Goal: Information Seeking & Learning: Learn about a topic

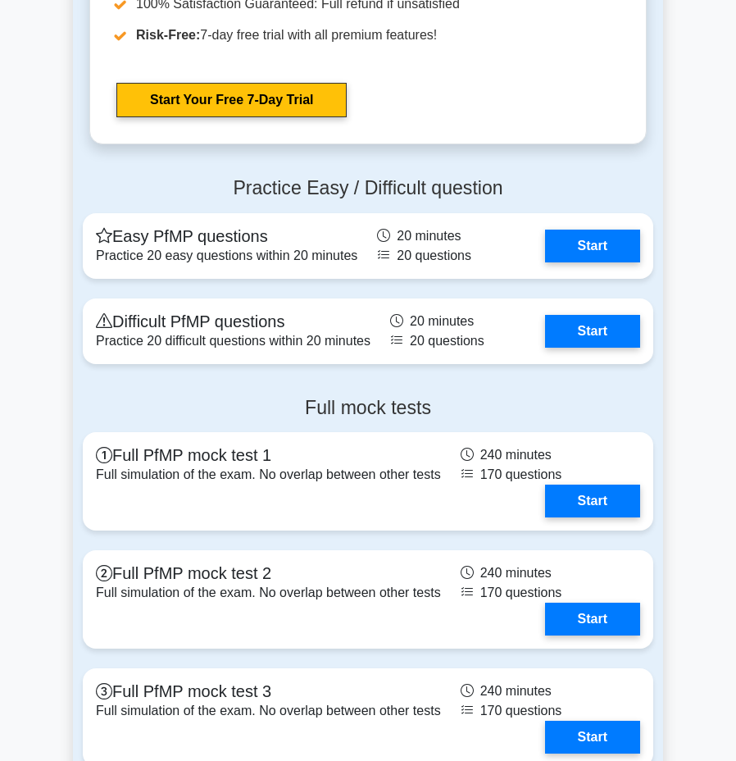
scroll to position [2069, 0]
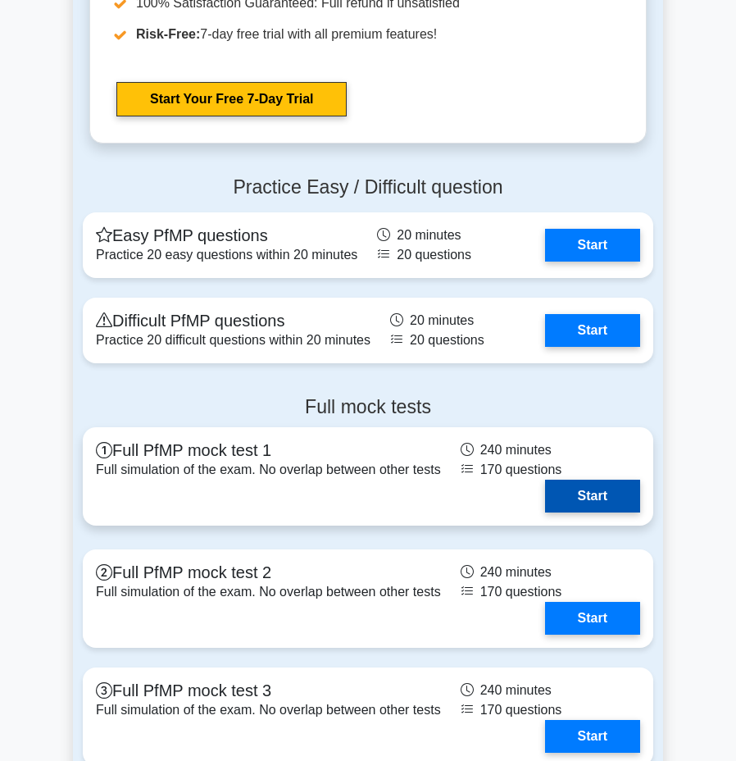
click at [570, 512] on link "Start" at bounding box center [592, 495] width 95 height 33
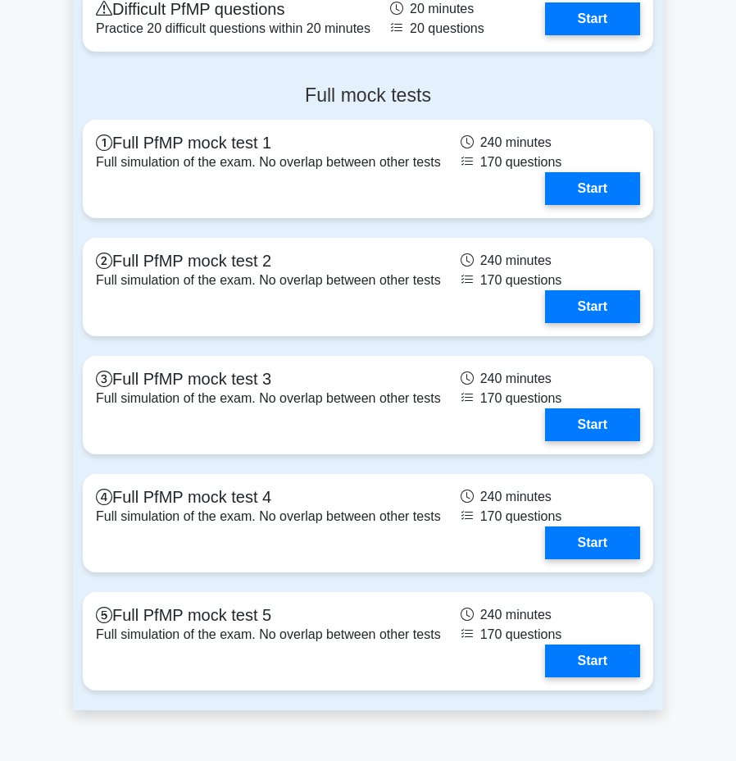
scroll to position [2388, 0]
